Goal: Task Accomplishment & Management: Use online tool/utility

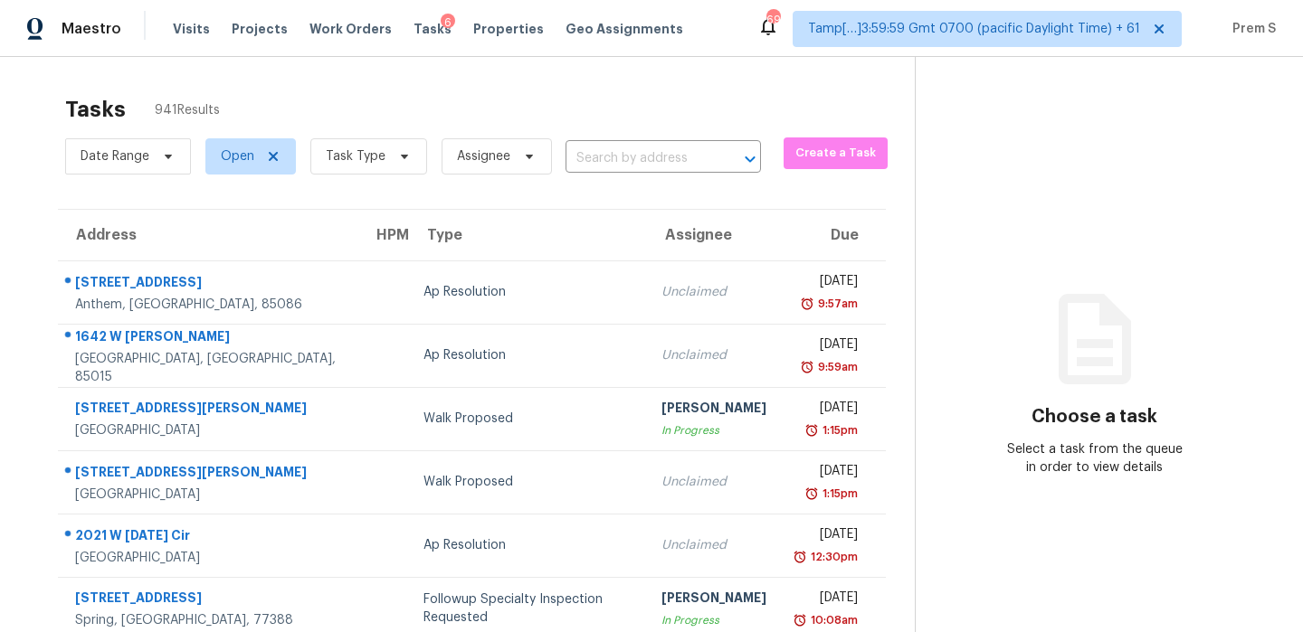
click at [650, 174] on div "Date Range Open Task Type Assignee ​" at bounding box center [413, 156] width 696 height 47
click at [664, 167] on input "text" at bounding box center [637, 159] width 145 height 28
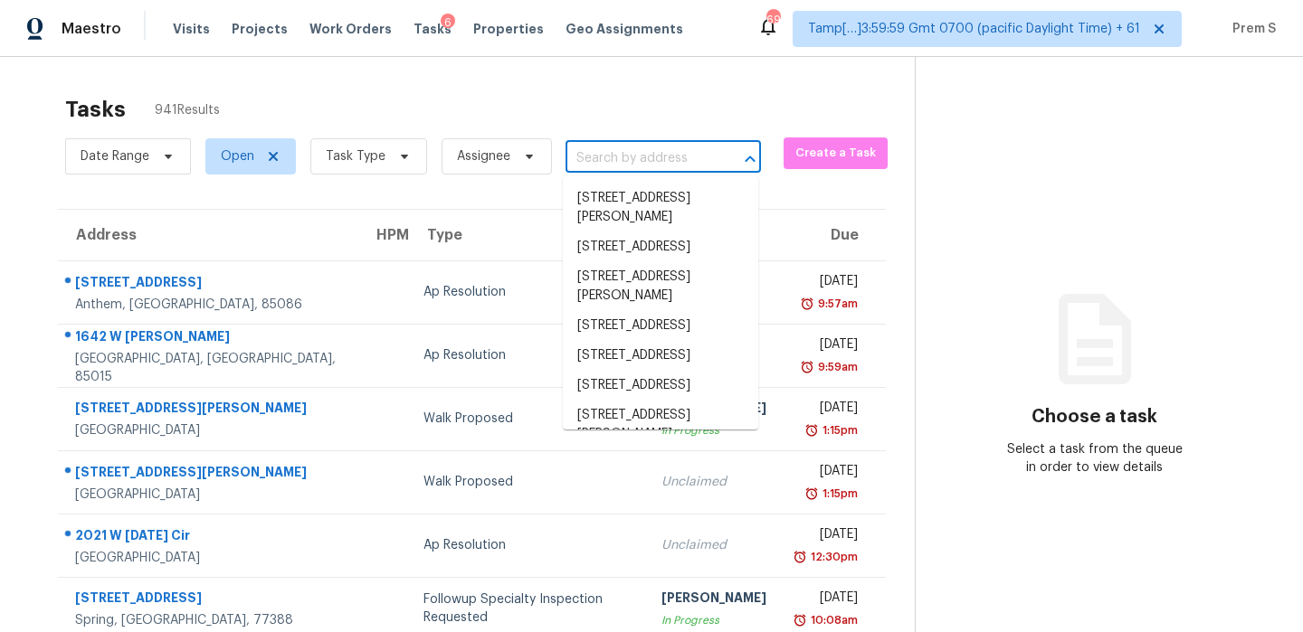
paste input "[STREET_ADDRESS]"
type input "[STREET_ADDRESS]"
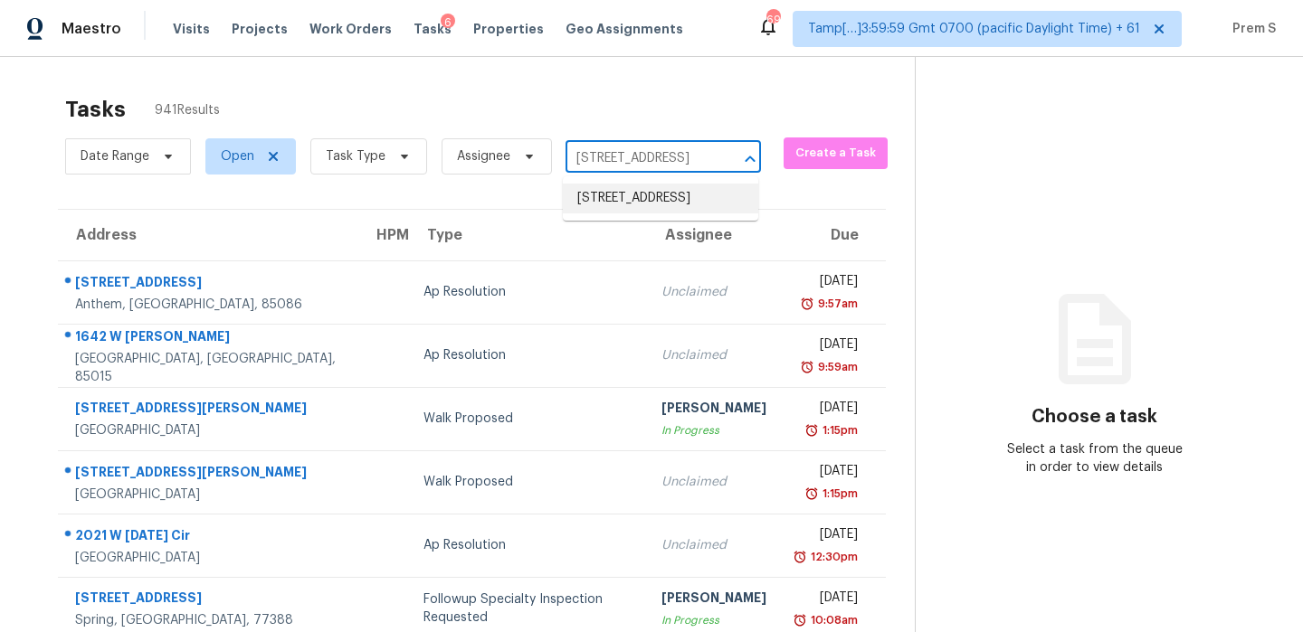
click at [645, 203] on li "[STREET_ADDRESS]" at bounding box center [660, 199] width 195 height 30
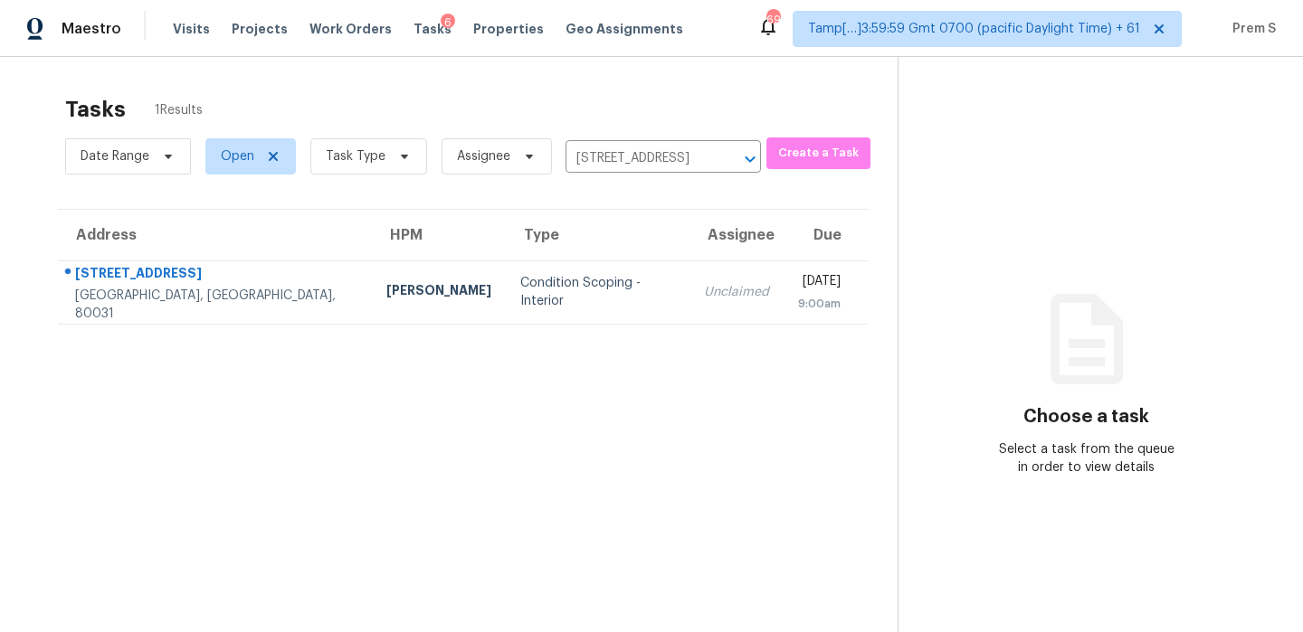
click at [704, 285] on div "Unclaimed" at bounding box center [736, 292] width 65 height 18
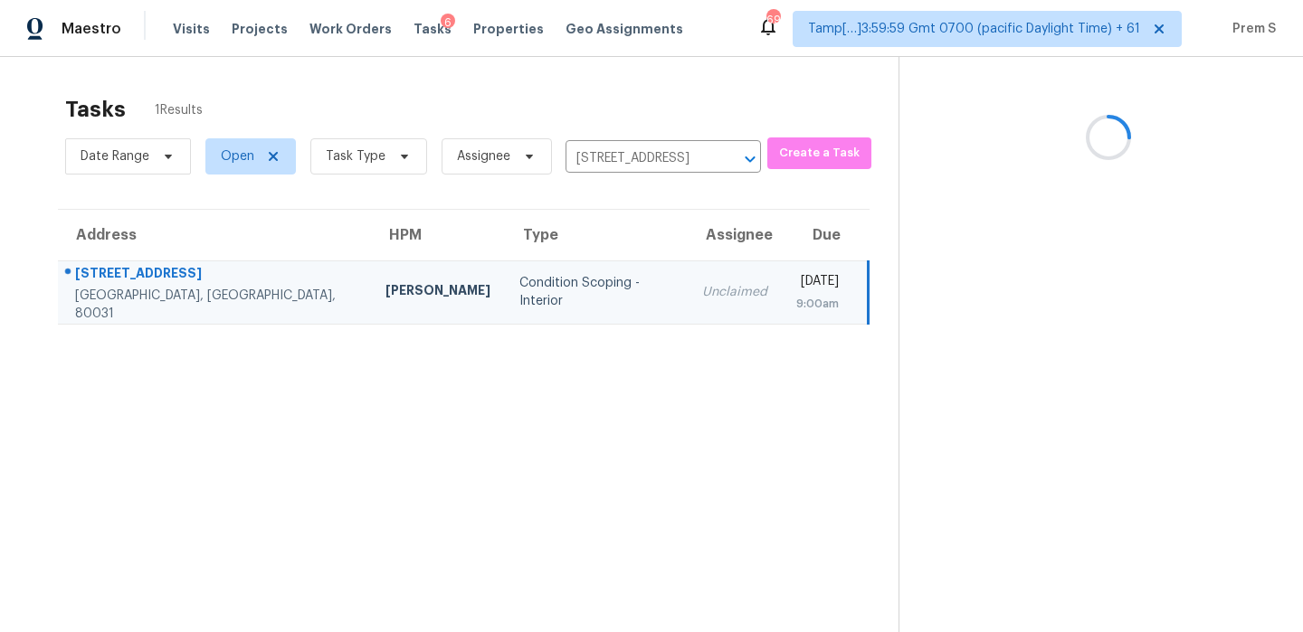
scroll to position [57, 0]
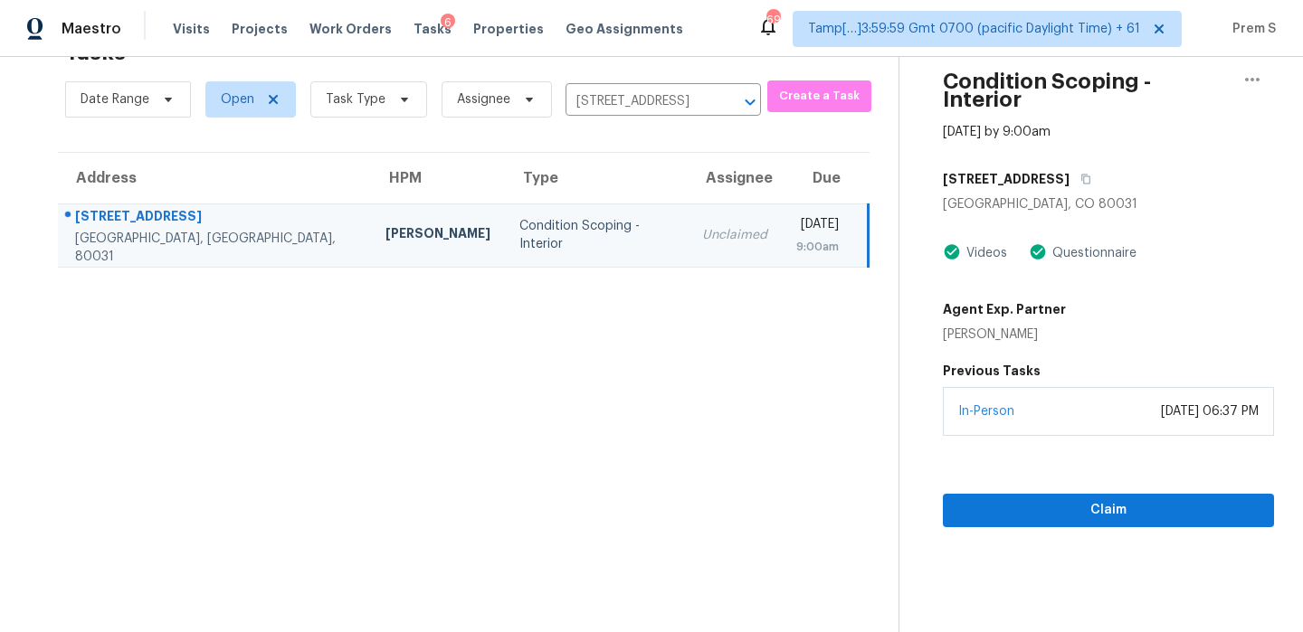
click at [1161, 403] on div "[DATE] 06:37 PM" at bounding box center [1210, 412] width 98 height 18
click at [1072, 472] on div "Claim" at bounding box center [1108, 481] width 331 height 91
click at [1126, 499] on span "Claim" at bounding box center [1108, 510] width 302 height 23
click at [720, 101] on icon "Clear" at bounding box center [726, 102] width 18 height 18
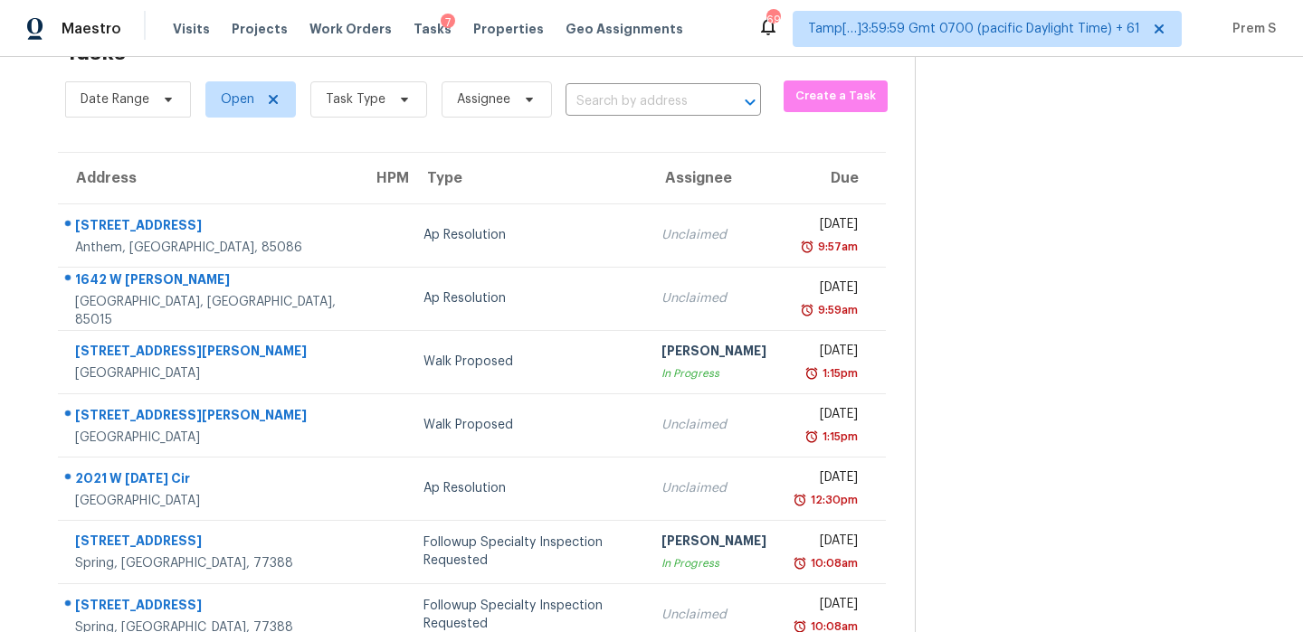
click at [645, 109] on input "text" at bounding box center [637, 102] width 145 height 28
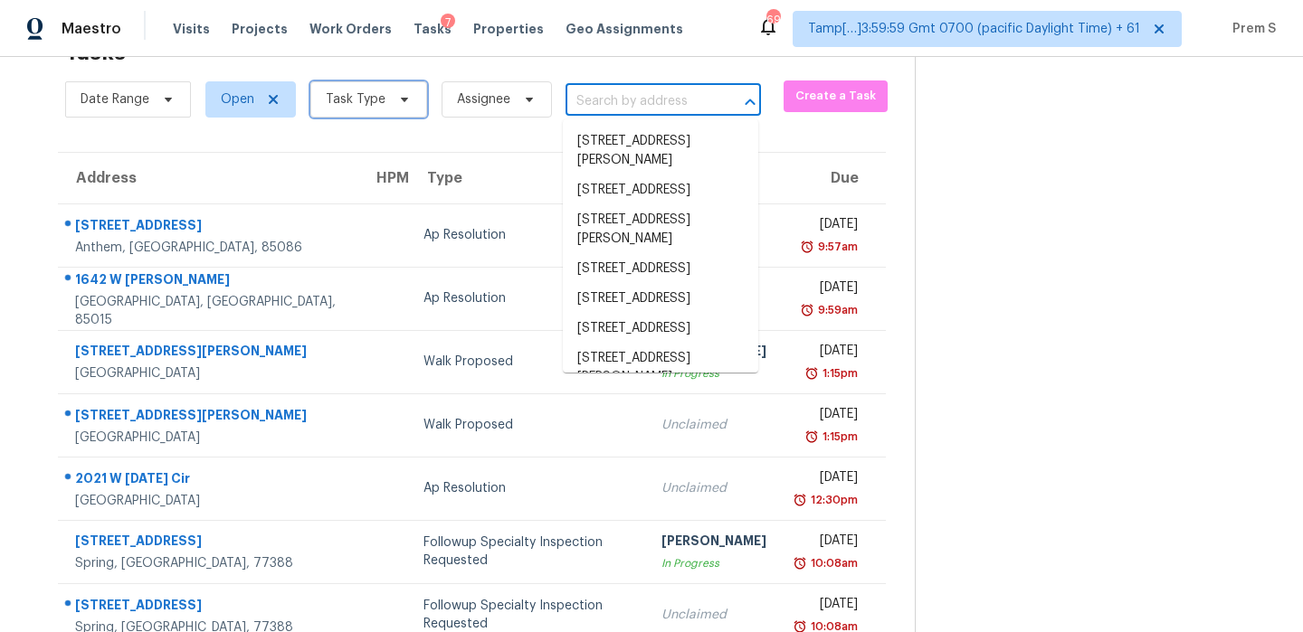
click at [392, 95] on span at bounding box center [402, 99] width 20 height 14
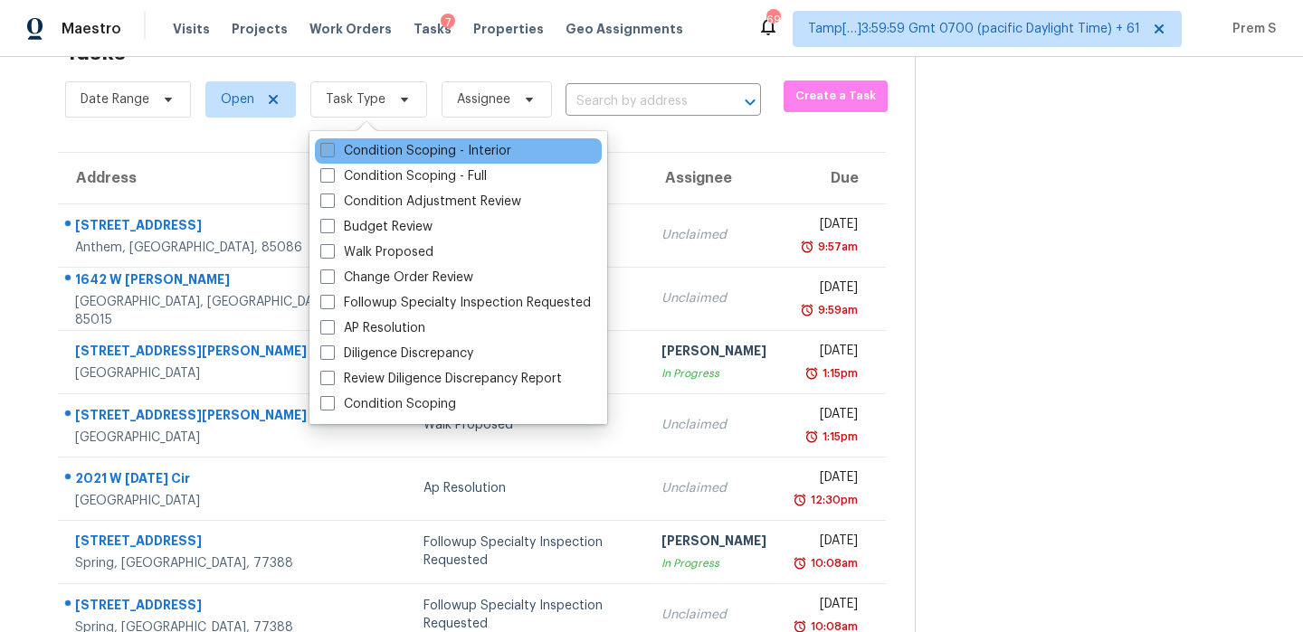
click at [442, 144] on label "Condition Scoping - Interior" at bounding box center [415, 151] width 191 height 18
click at [332, 144] on input "Condition Scoping - Interior" at bounding box center [326, 148] width 12 height 12
checkbox input "true"
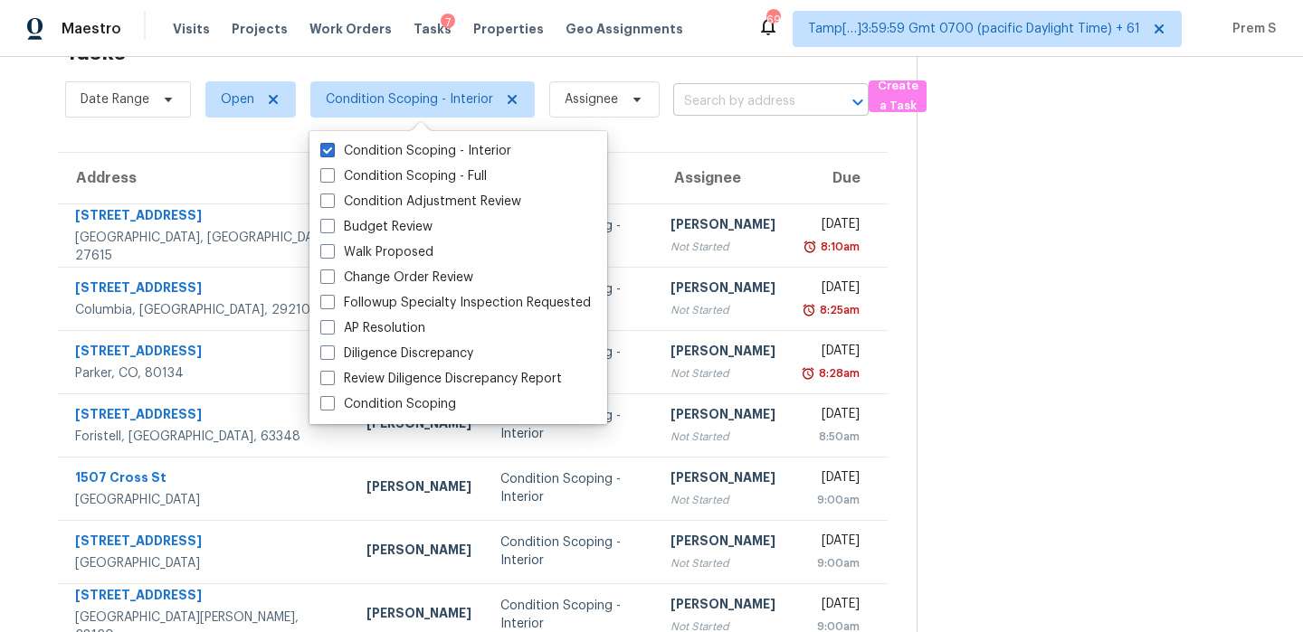
click at [764, 101] on input "text" at bounding box center [745, 102] width 145 height 28
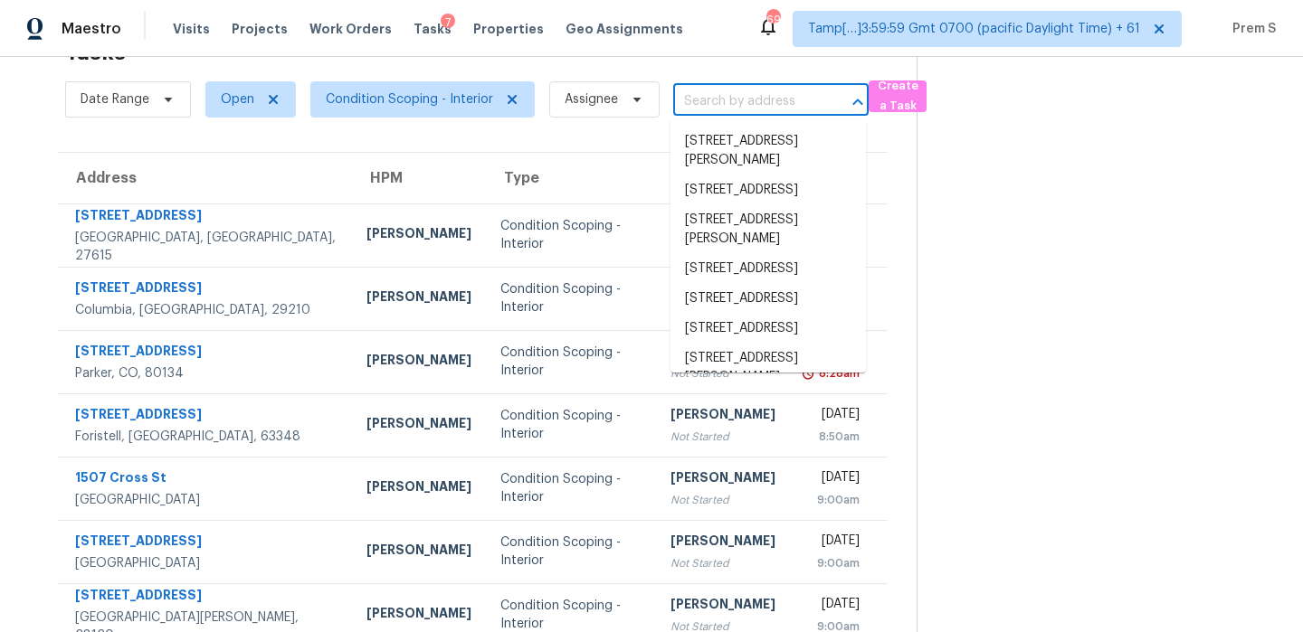
paste input "[STREET_ADDRESS]"
type input "[STREET_ADDRESS]"
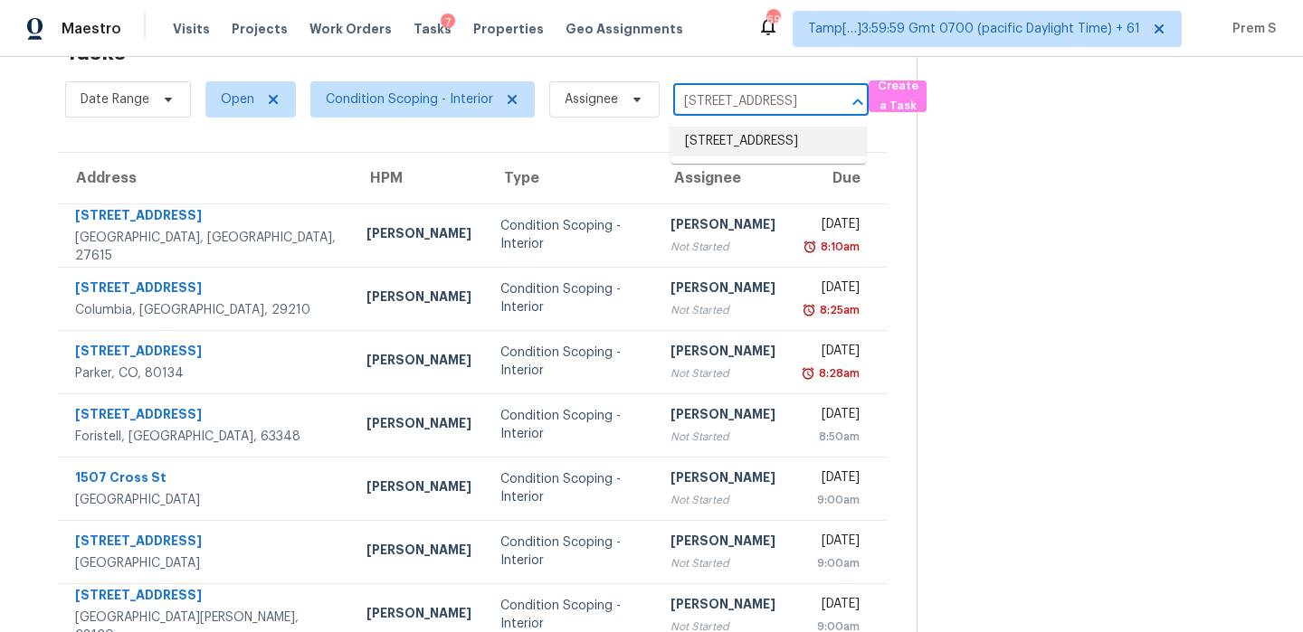
click at [755, 153] on li "[STREET_ADDRESS]" at bounding box center [767, 142] width 195 height 30
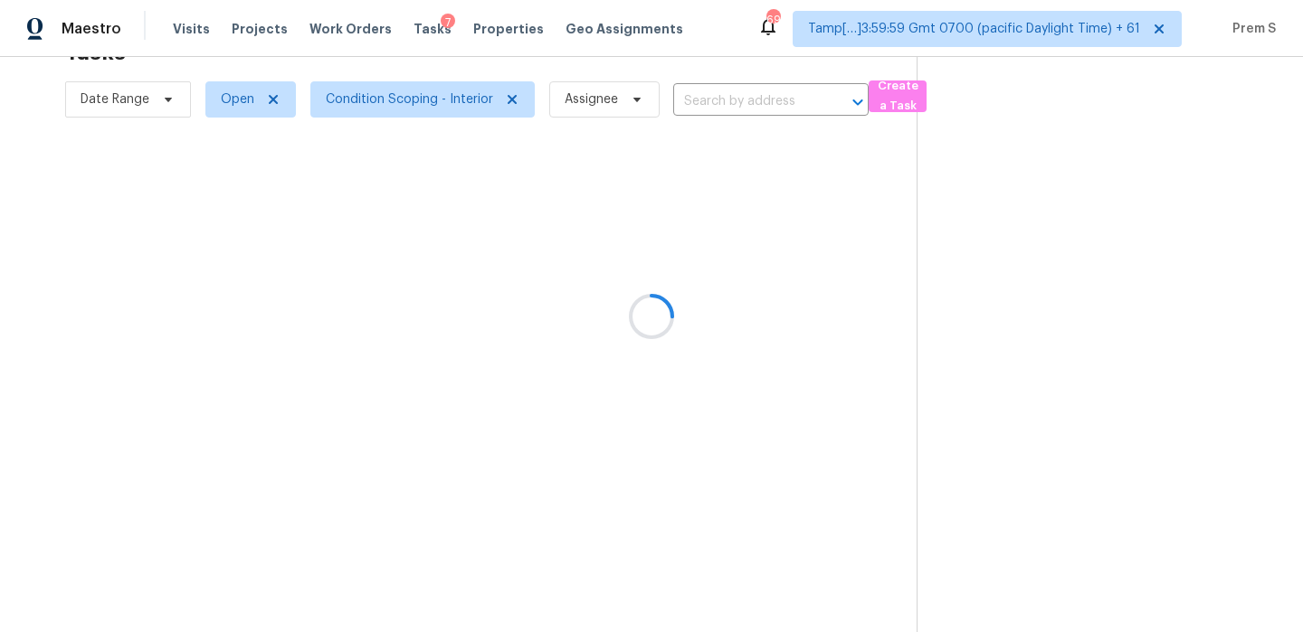
type input "[STREET_ADDRESS]"
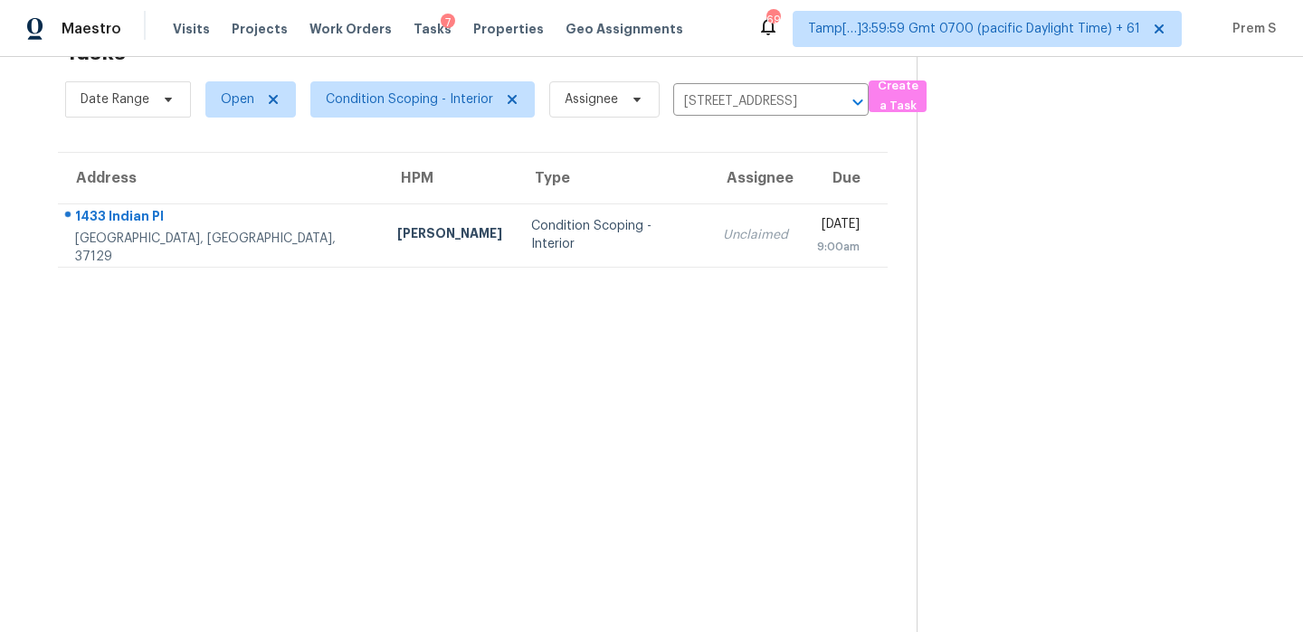
click at [803, 263] on td "[DATE] 9:00am" at bounding box center [845, 235] width 85 height 63
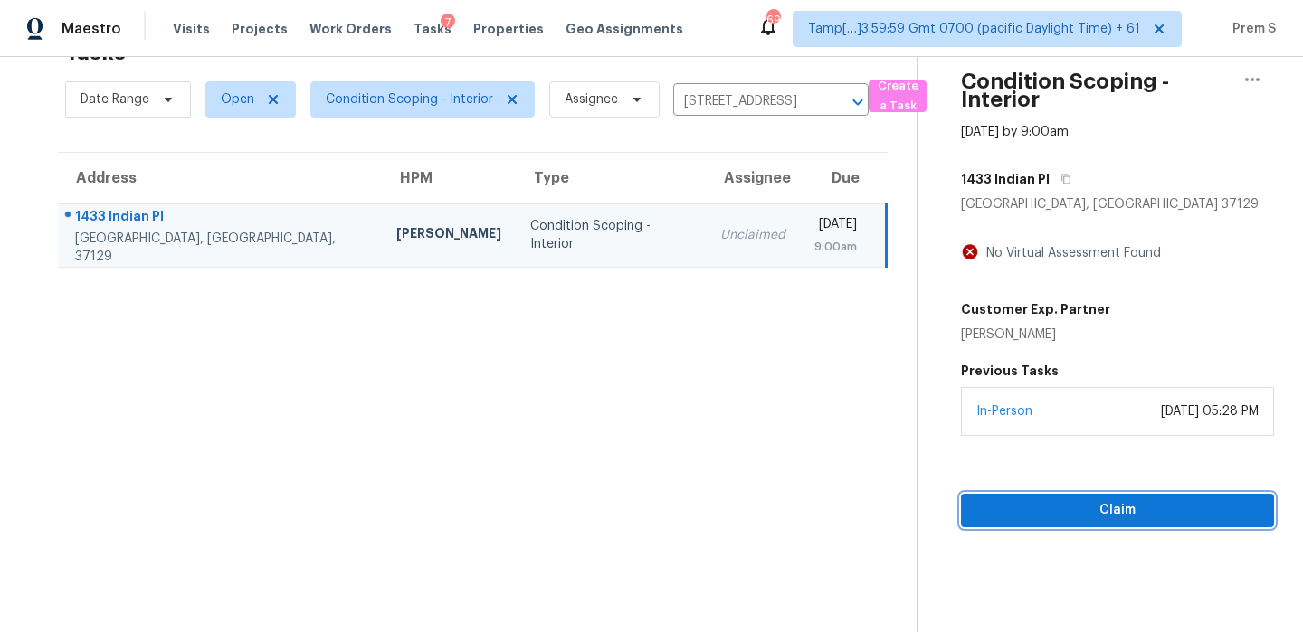
click at [1054, 511] on span "Claim" at bounding box center [1117, 510] width 284 height 23
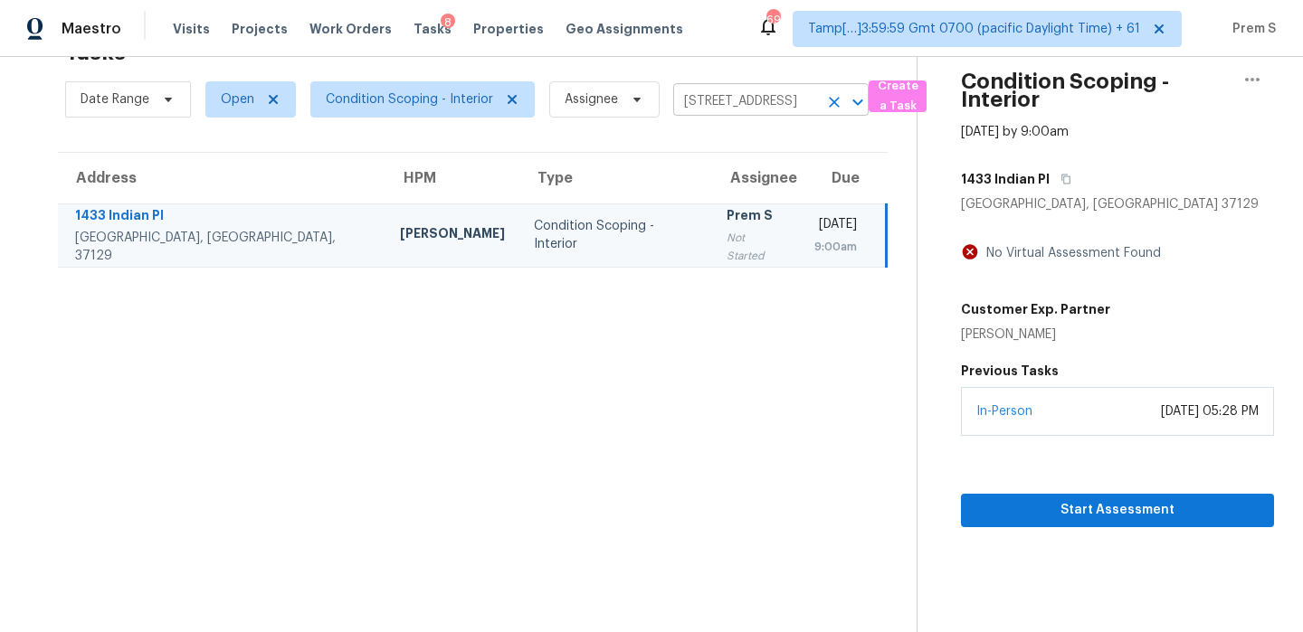
click at [831, 94] on icon "Clear" at bounding box center [834, 102] width 18 height 18
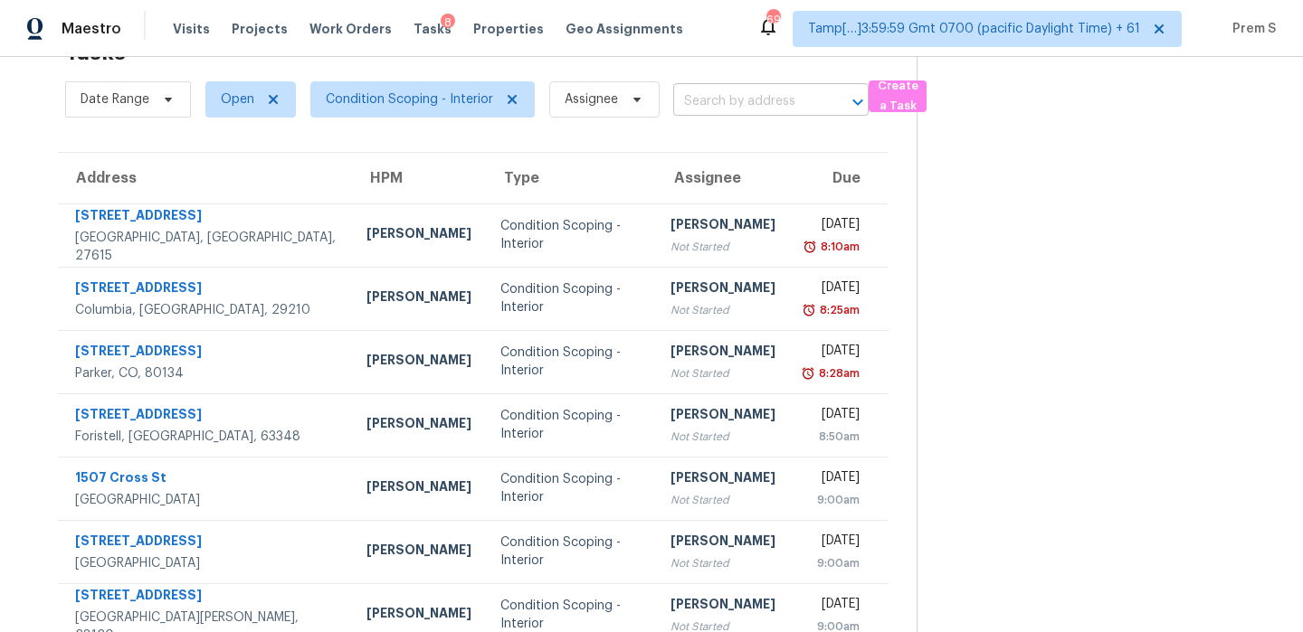
click at [722, 102] on input "text" at bounding box center [745, 102] width 145 height 28
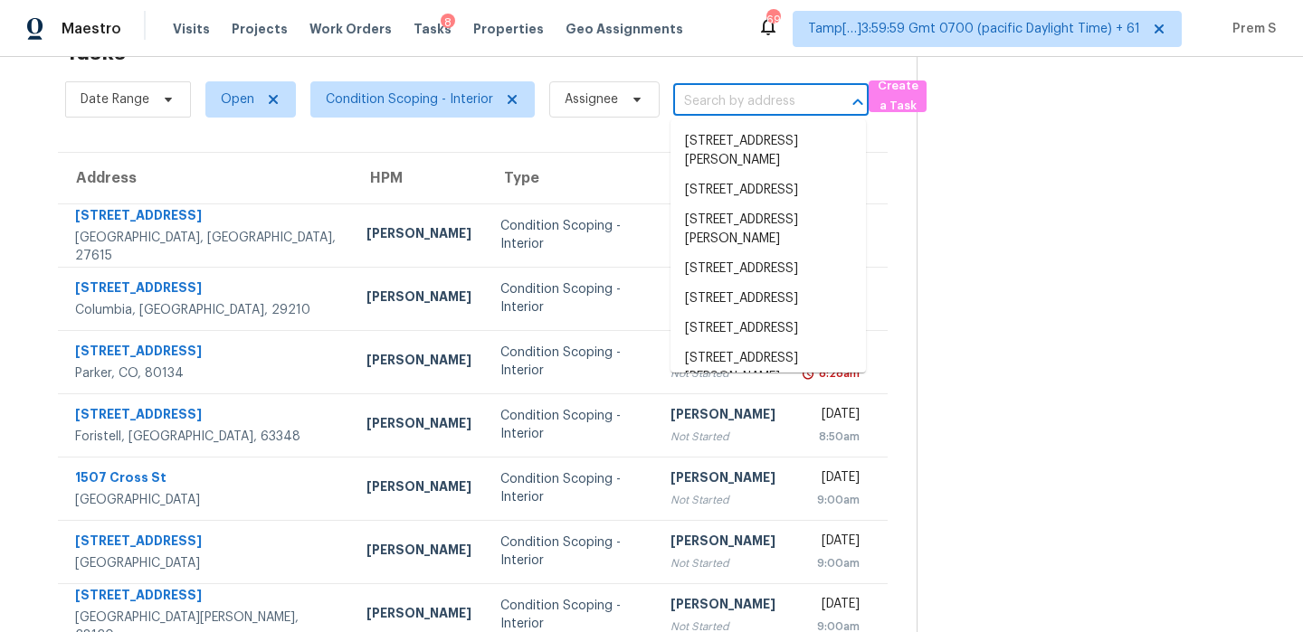
paste input "[STREET_ADDRESS][PERSON_NAME]"
type input "[STREET_ADDRESS][PERSON_NAME]"
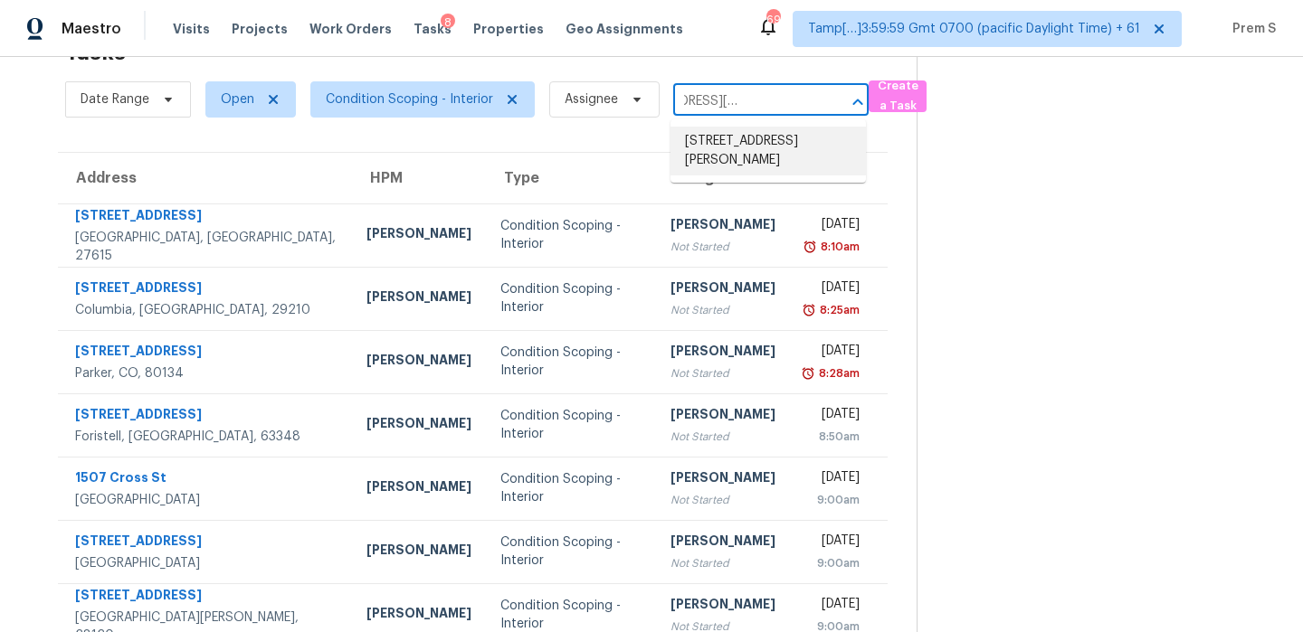
click at [715, 148] on li "[STREET_ADDRESS][PERSON_NAME]" at bounding box center [767, 151] width 195 height 49
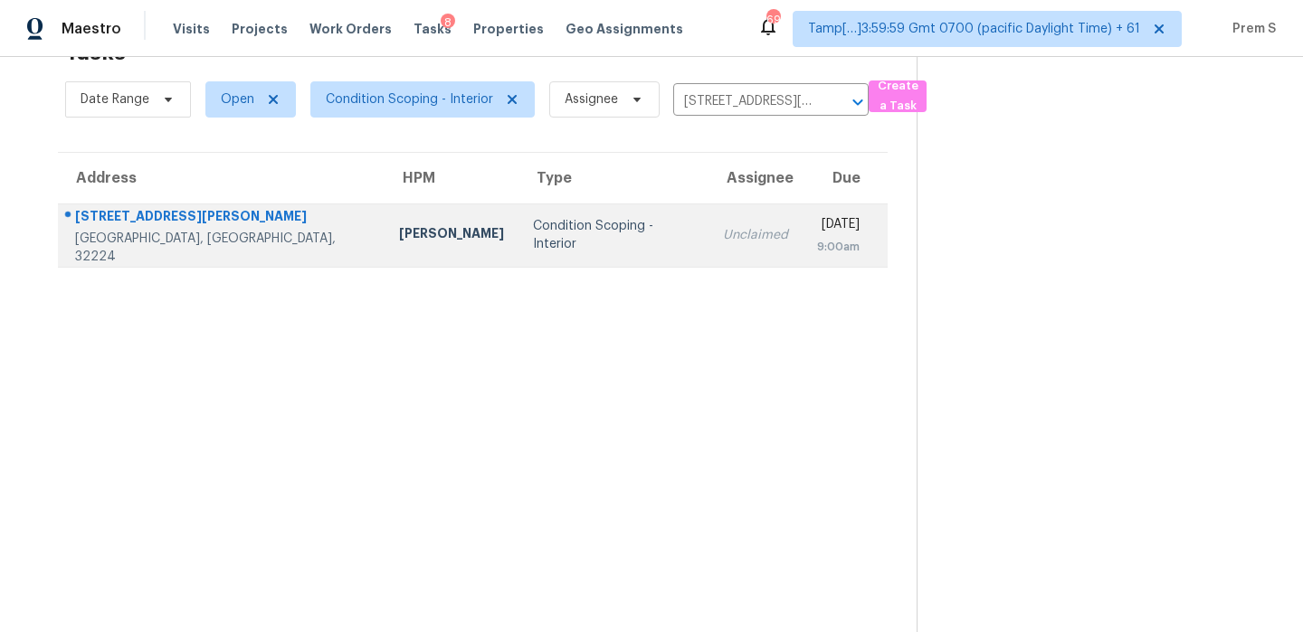
click at [708, 246] on td "Unclaimed" at bounding box center [755, 235] width 94 height 63
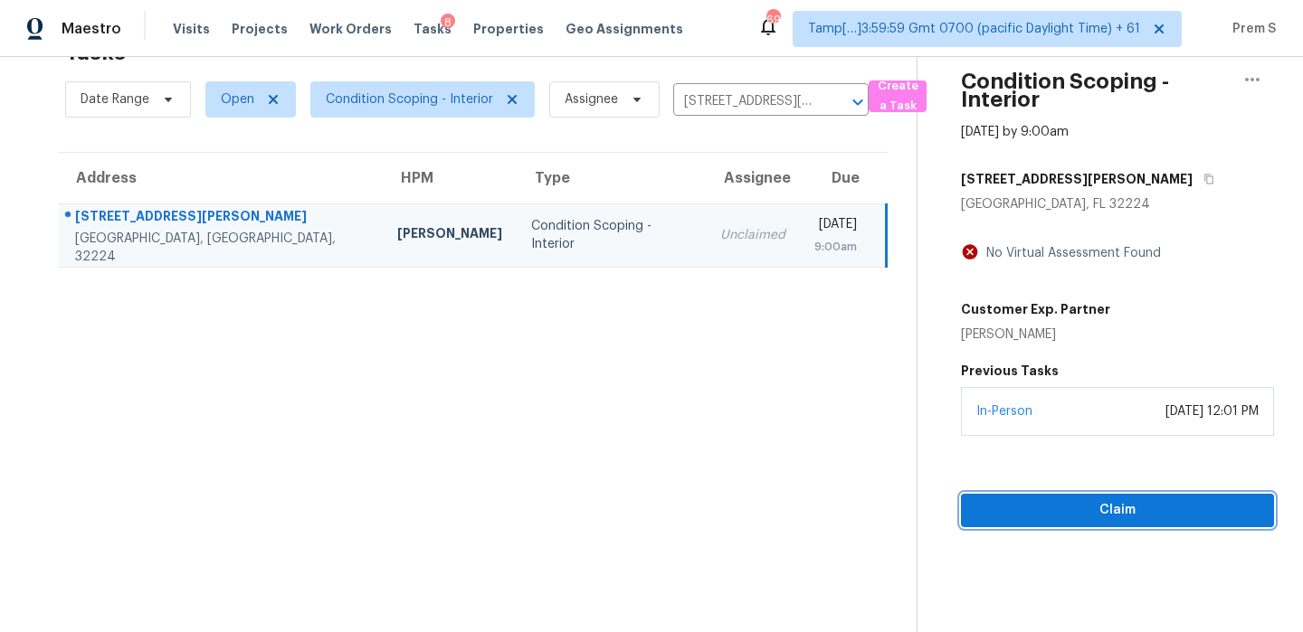
click at [1051, 499] on span "Claim" at bounding box center [1117, 510] width 284 height 23
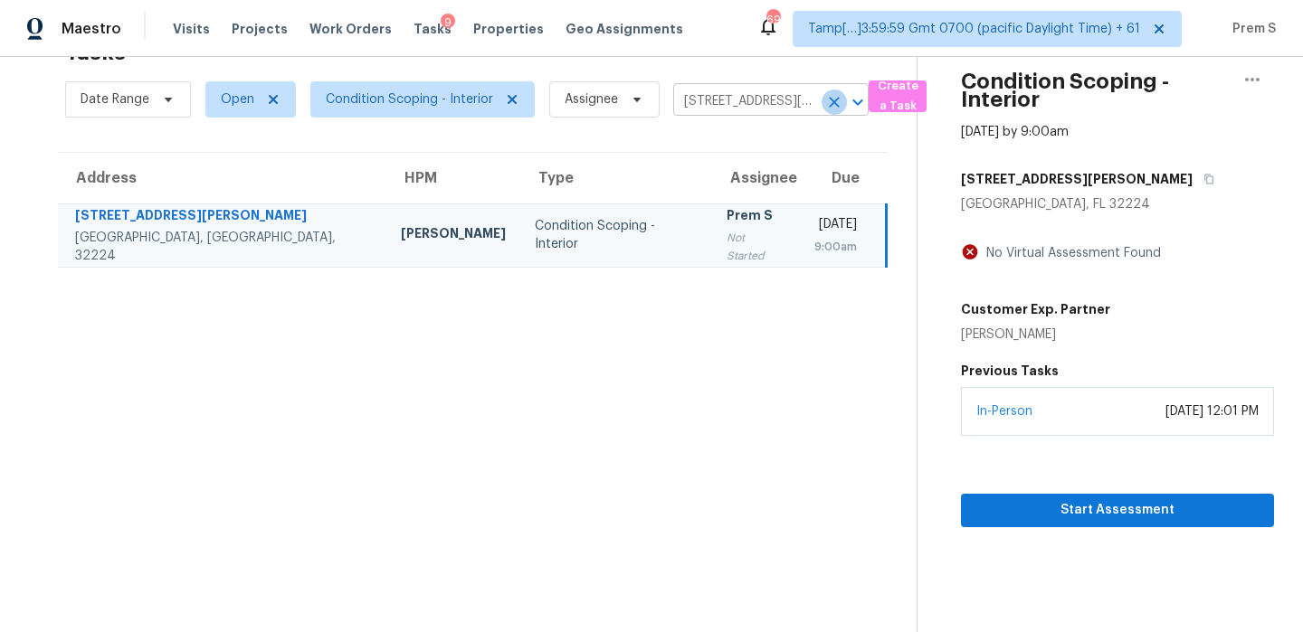
click at [837, 98] on icon "Clear" at bounding box center [834, 102] width 18 height 18
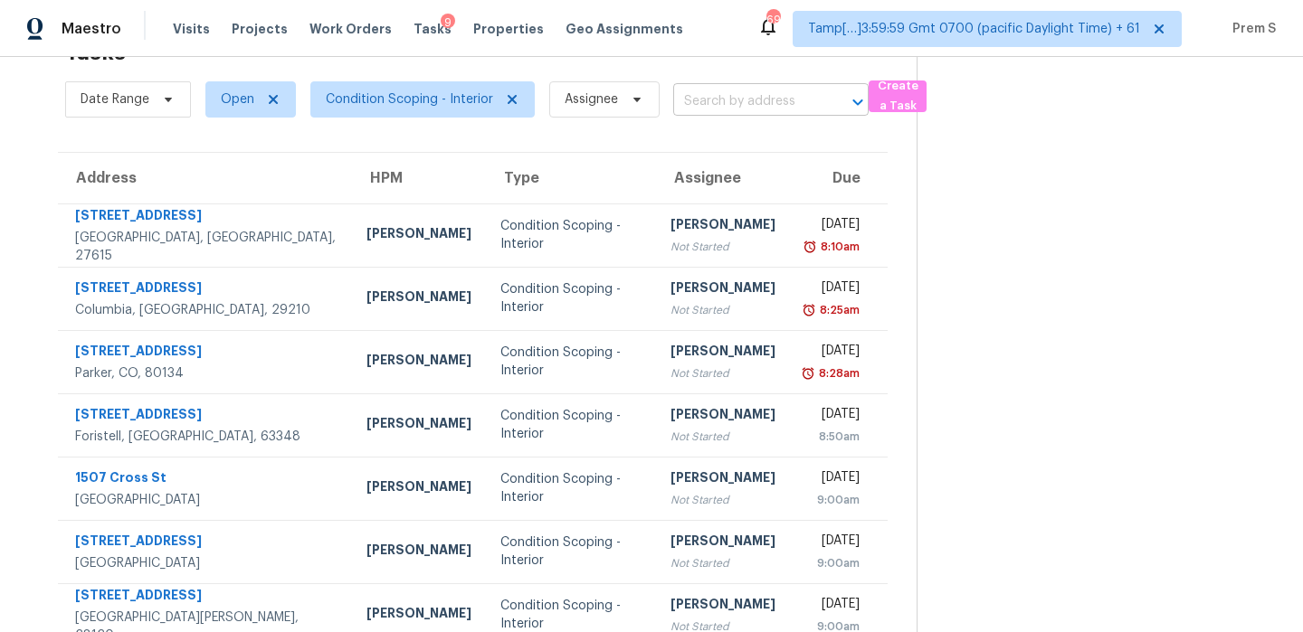
click at [742, 114] on input "text" at bounding box center [745, 102] width 145 height 28
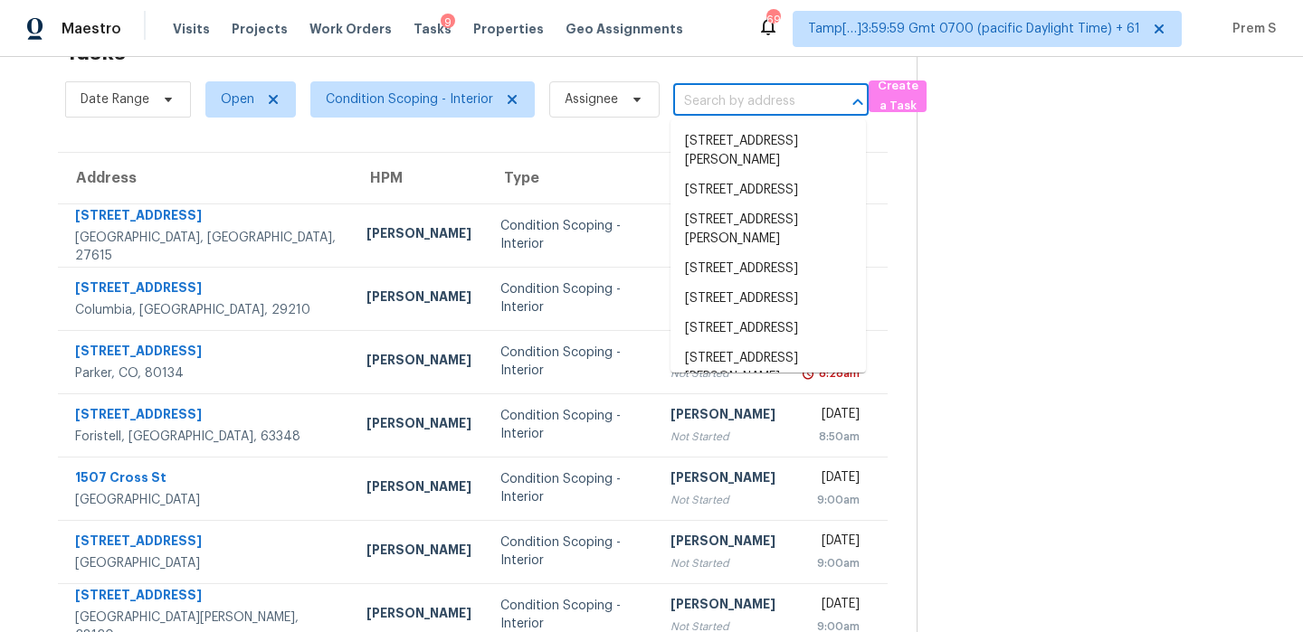
paste input "[STREET_ADDRESS]"
type input "[STREET_ADDRESS]"
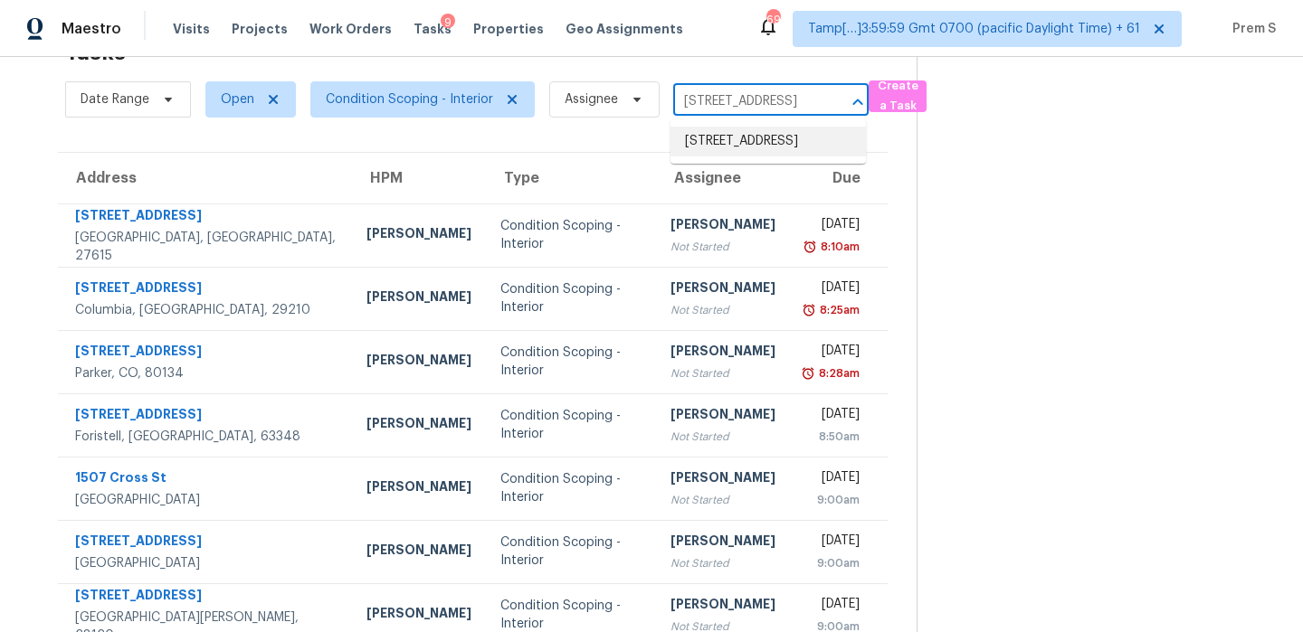
click at [718, 148] on li "[STREET_ADDRESS]" at bounding box center [767, 142] width 195 height 30
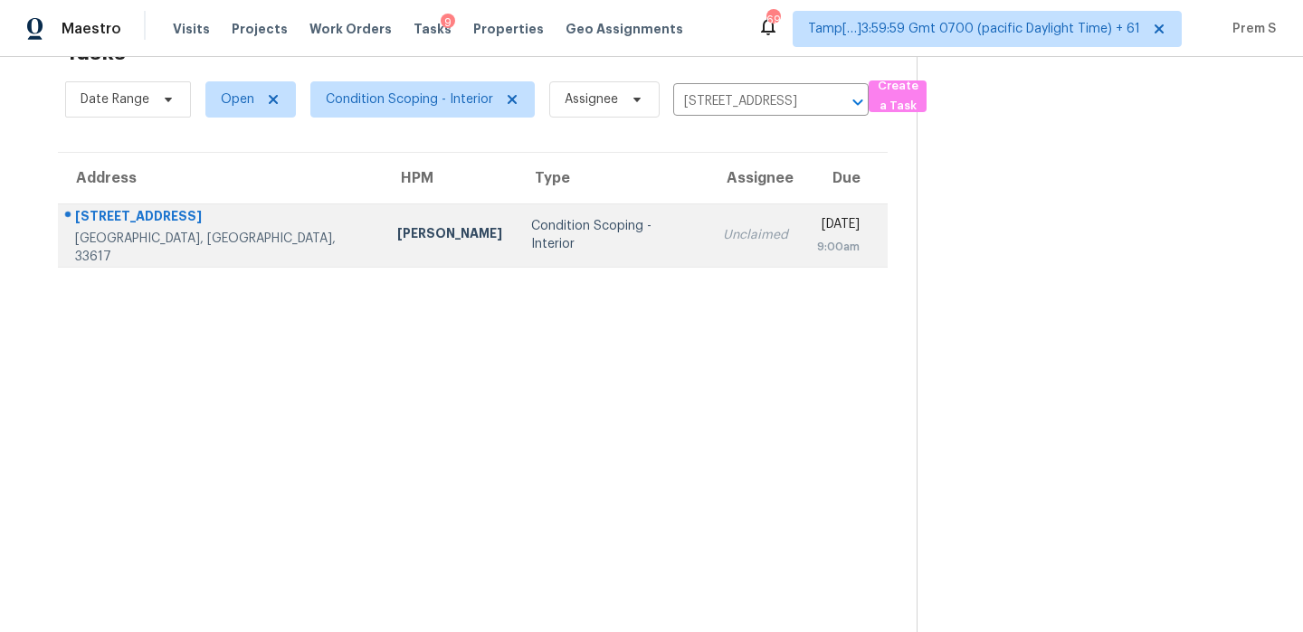
click at [817, 242] on div "9:00am" at bounding box center [838, 247] width 43 height 18
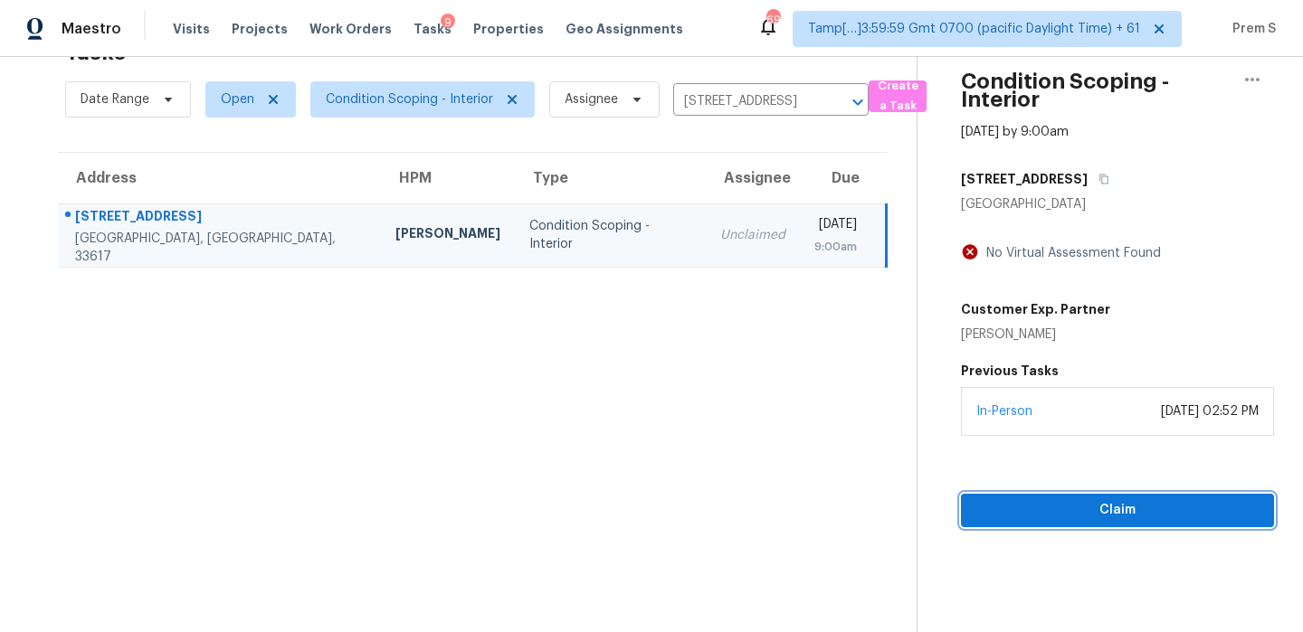
click at [1031, 514] on span "Claim" at bounding box center [1117, 510] width 284 height 23
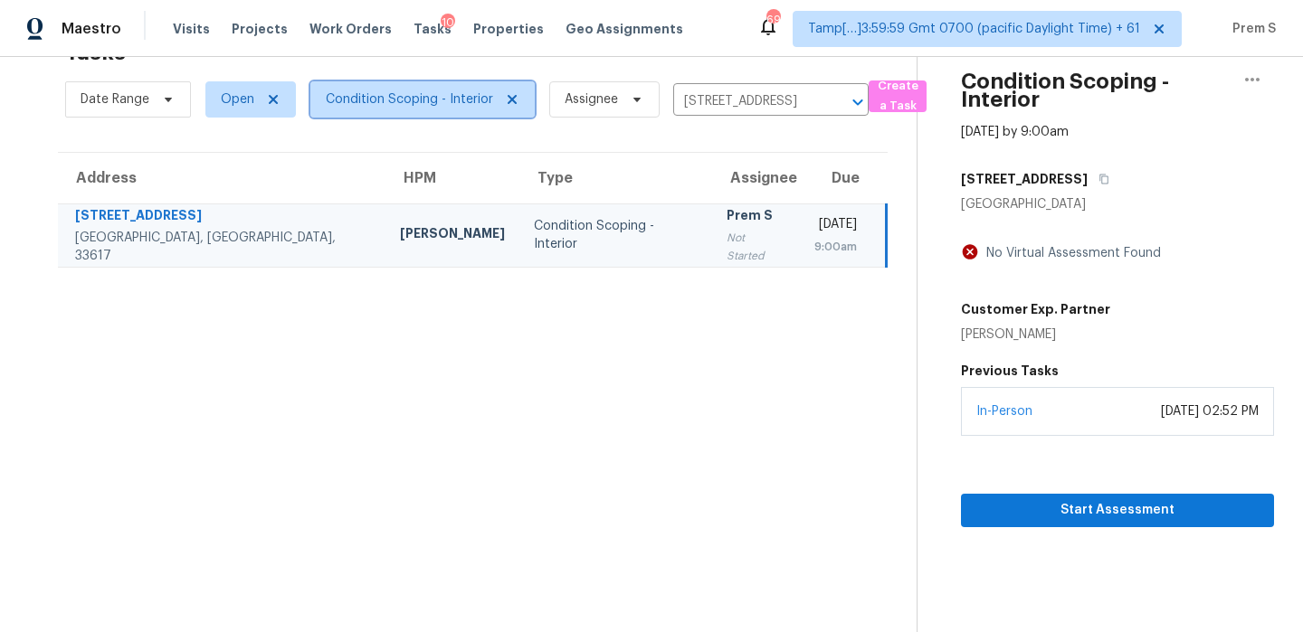
click at [461, 103] on span "Condition Scoping - Interior" at bounding box center [409, 99] width 167 height 18
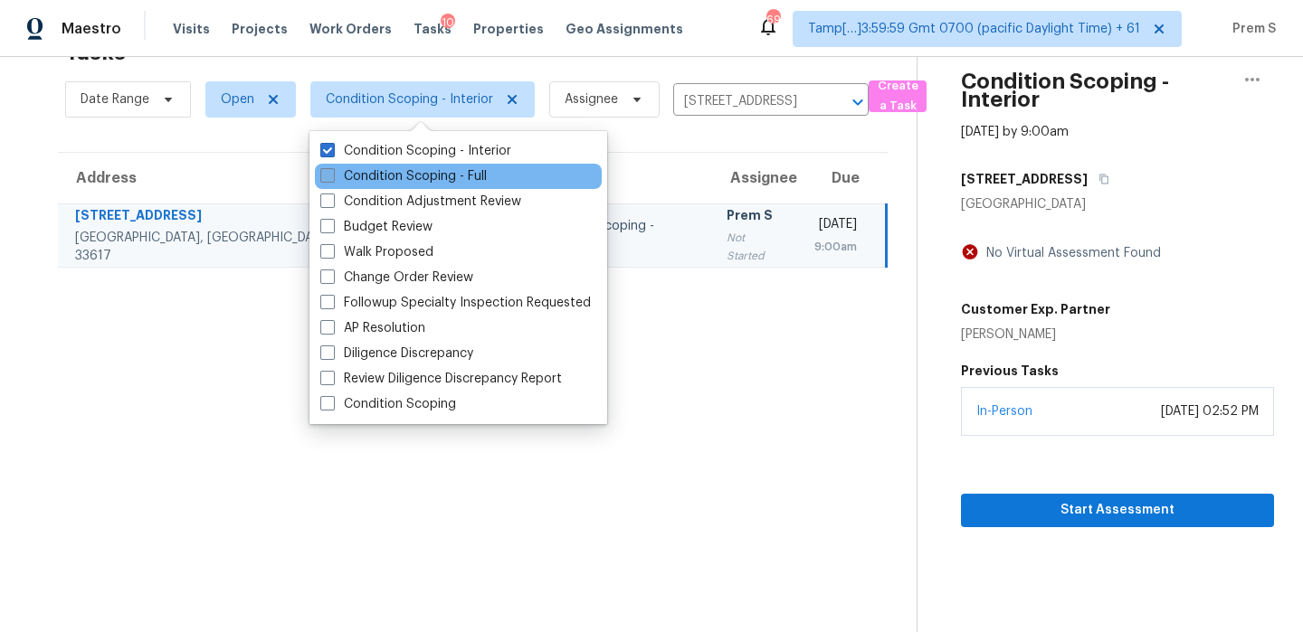
click at [439, 176] on label "Condition Scoping - Full" at bounding box center [403, 176] width 166 height 18
click at [332, 176] on input "Condition Scoping - Full" at bounding box center [326, 173] width 12 height 12
checkbox input "true"
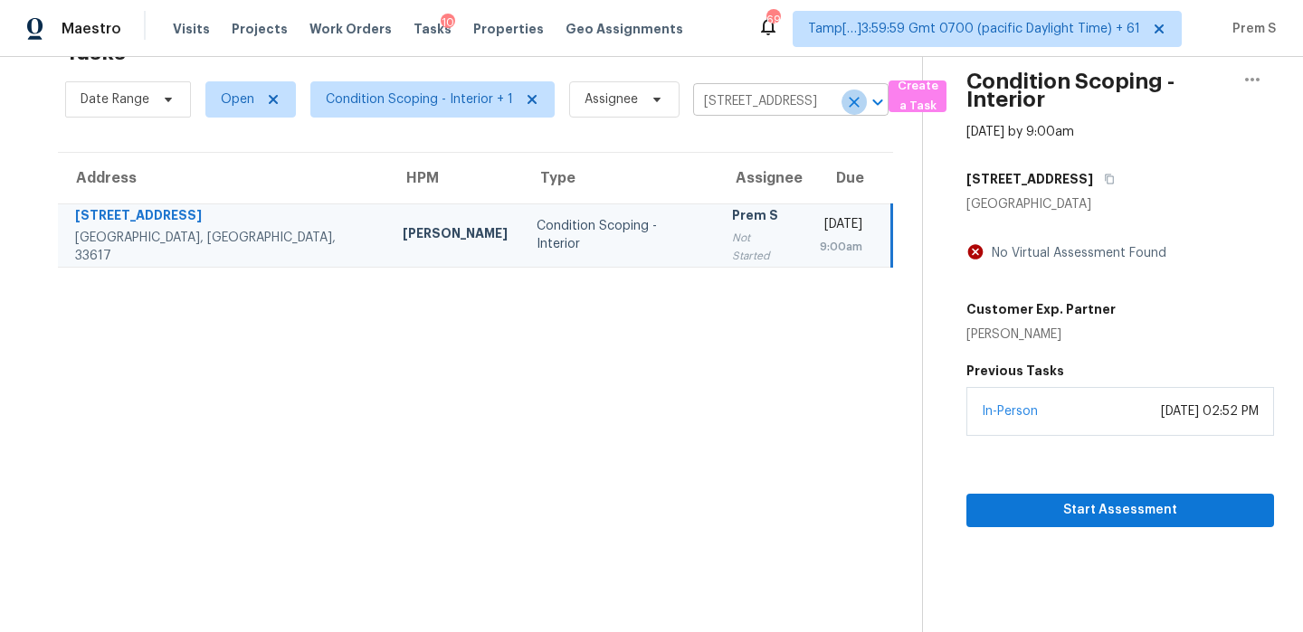
click at [850, 105] on icon "Clear" at bounding box center [854, 102] width 18 height 18
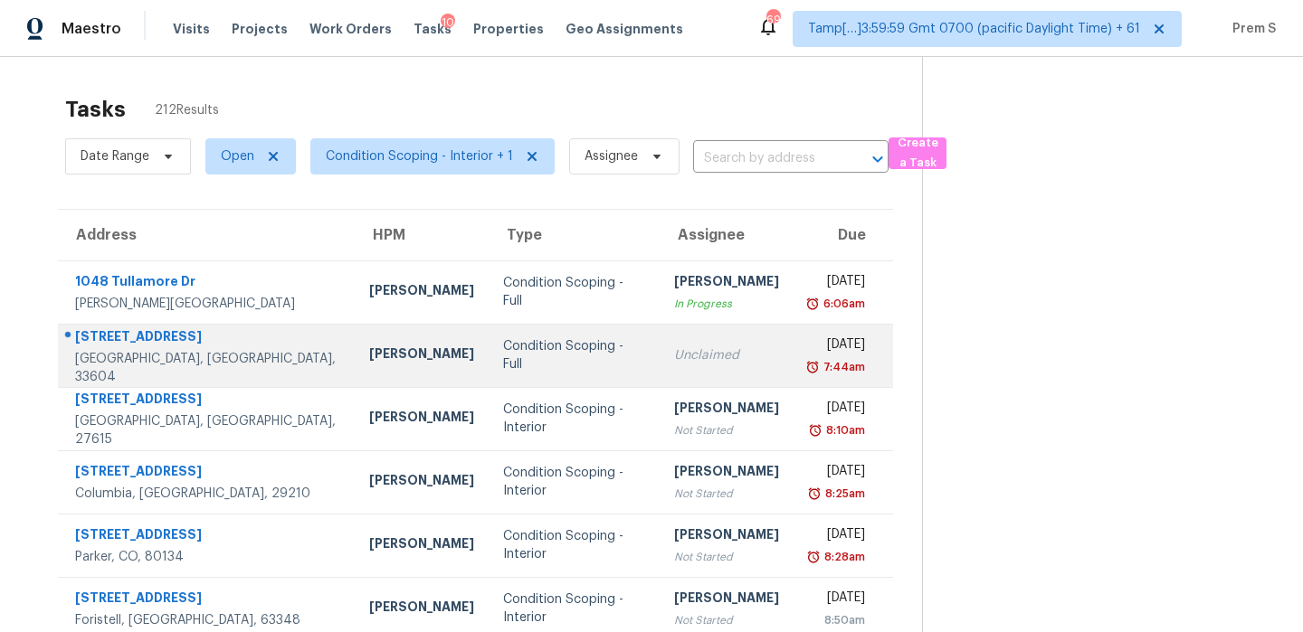
click at [583, 368] on td "Condition Scoping - Full" at bounding box center [575, 355] width 172 height 63
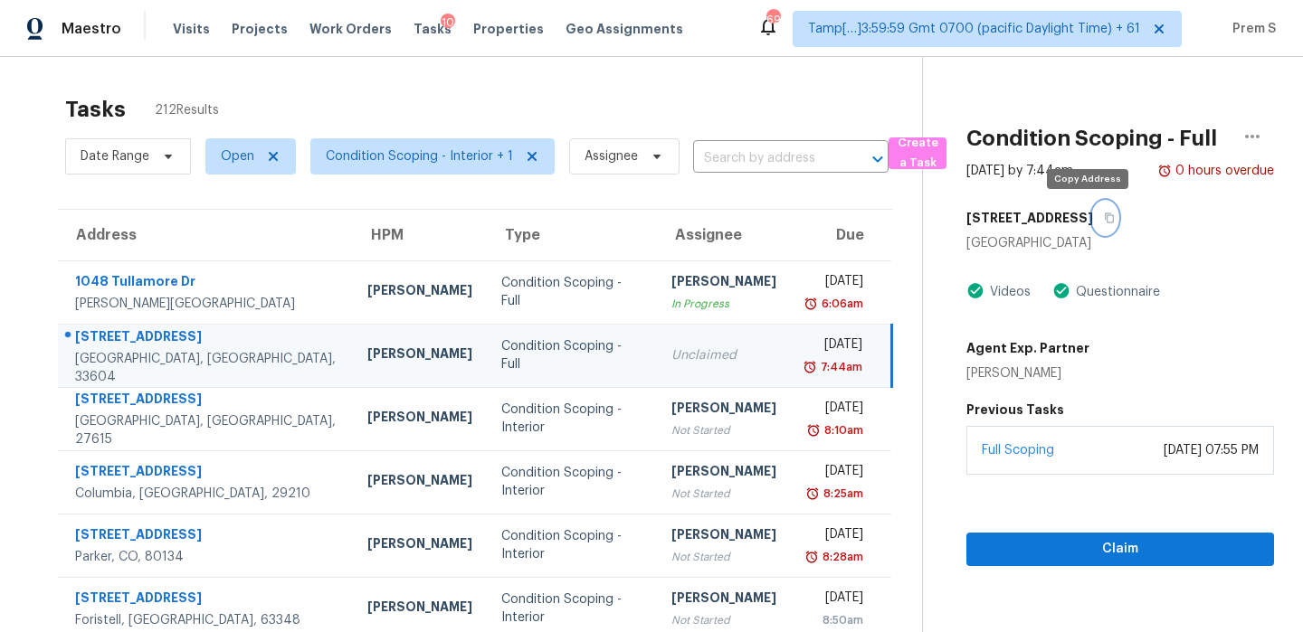
click at [1104, 221] on icon "button" at bounding box center [1109, 218] width 11 height 11
